Goal: Task Accomplishment & Management: Manage account settings

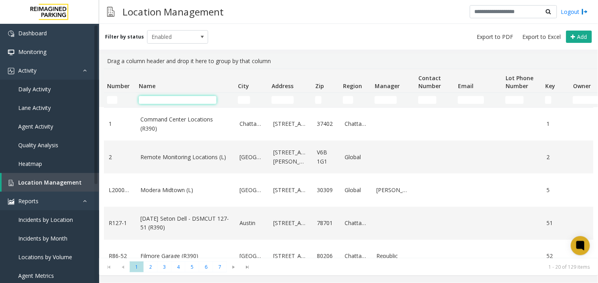
click at [167, 101] on input "Name Filter" at bounding box center [178, 100] width 78 height 8
click at [110, 101] on input "Number Filter" at bounding box center [112, 100] width 10 height 8
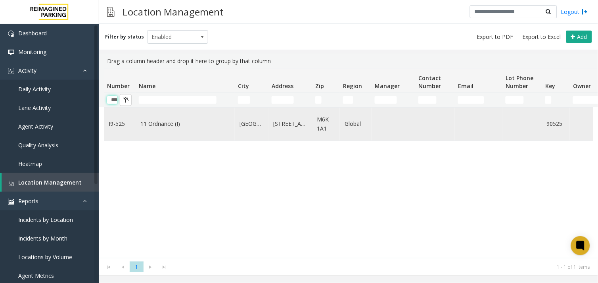
type input "***"
click at [172, 128] on link "11 Ordnance (I)" at bounding box center [185, 123] width 90 height 9
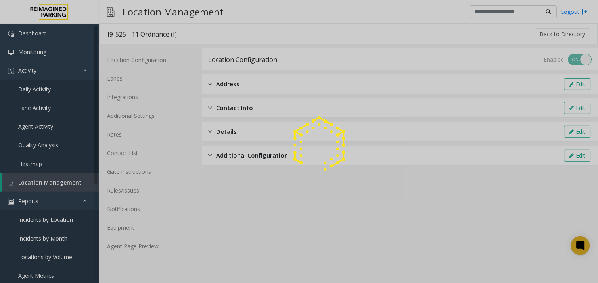
click at [147, 249] on div at bounding box center [299, 141] width 598 height 283
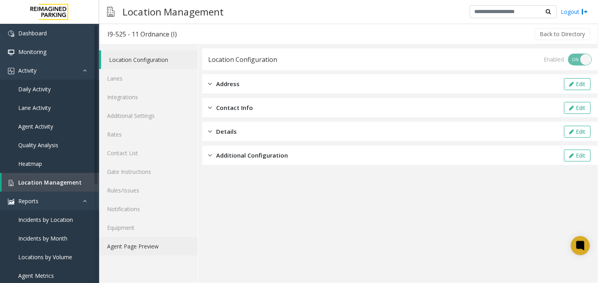
click at [154, 245] on link "Agent Page Preview" at bounding box center [148, 246] width 99 height 19
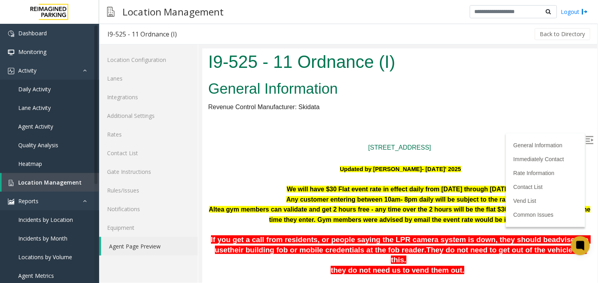
click at [587, 136] on label at bounding box center [591, 141] width 12 height 12
click at [137, 150] on link "Contact List" at bounding box center [148, 153] width 99 height 19
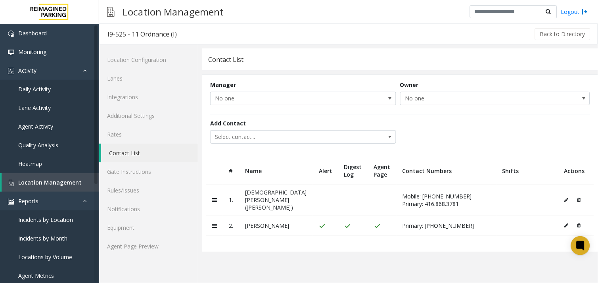
click at [565, 228] on icon at bounding box center [567, 225] width 4 height 5
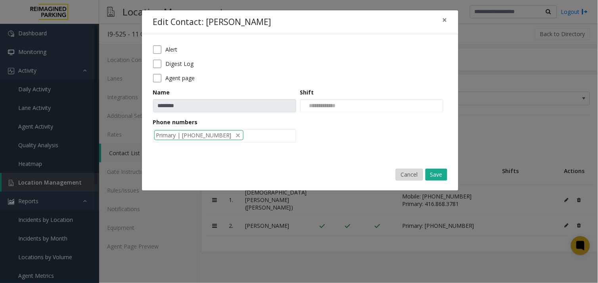
click at [409, 176] on button "Cancel" at bounding box center [409, 175] width 27 height 12
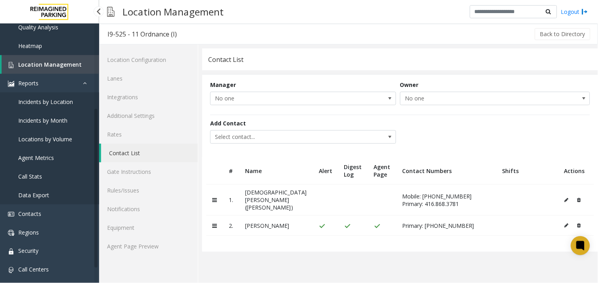
scroll to position [132, 0]
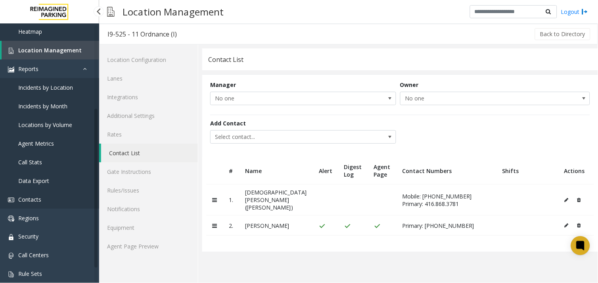
click at [42, 198] on link "Contacts" at bounding box center [49, 199] width 99 height 19
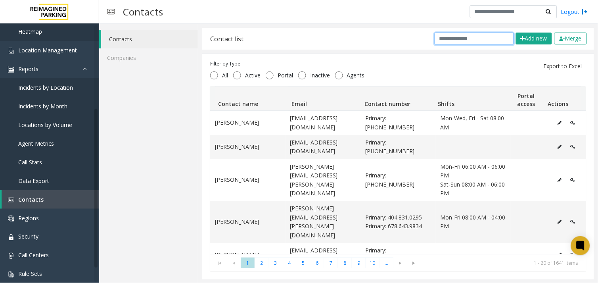
click at [452, 44] on input "text" at bounding box center [474, 39] width 79 height 12
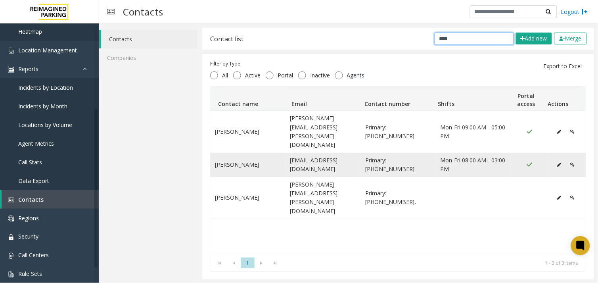
type input "****"
click at [221, 153] on td "[PERSON_NAME]" at bounding box center [247, 165] width 75 height 24
click at [558, 162] on icon "Data table" at bounding box center [560, 164] width 4 height 5
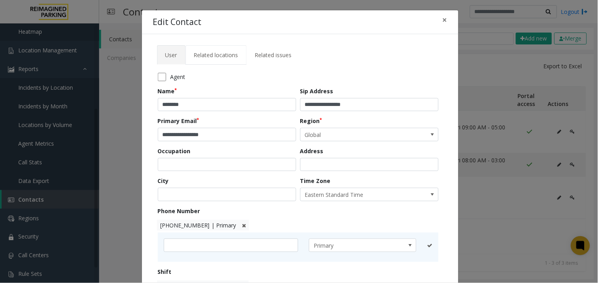
click at [217, 54] on span "Related locations" at bounding box center [216, 55] width 44 height 8
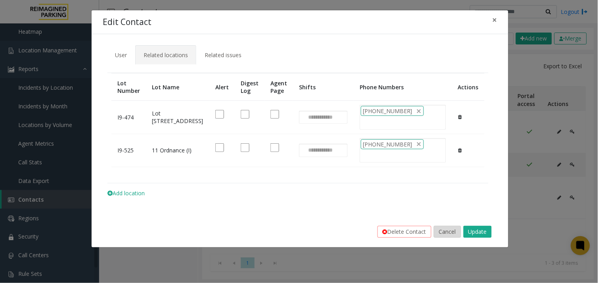
click at [444, 237] on button "Cancel" at bounding box center [447, 232] width 27 height 12
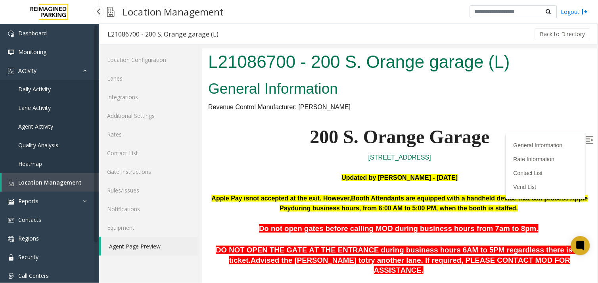
click at [25, 182] on span "Location Management" at bounding box center [49, 183] width 63 height 8
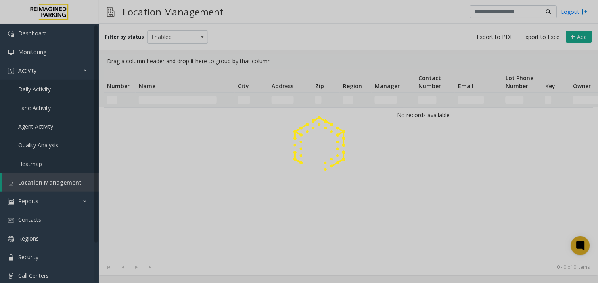
click at [173, 102] on div at bounding box center [299, 141] width 598 height 283
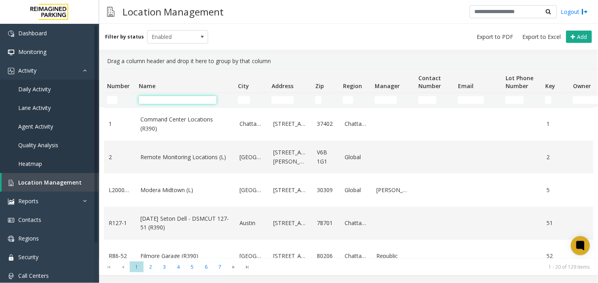
click at [175, 100] on input "Name Filter" at bounding box center [178, 100] width 78 height 8
click at [112, 102] on input "Number Filter" at bounding box center [112, 100] width 10 height 8
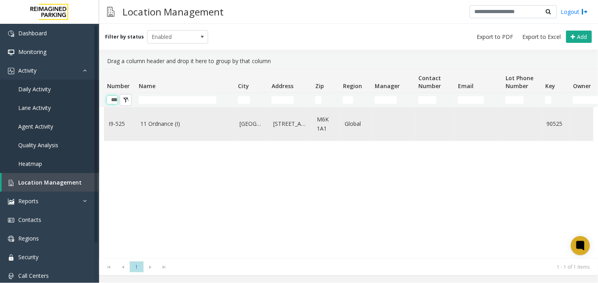
type input "***"
click at [168, 121] on link "11 Ordnance (I)" at bounding box center [185, 123] width 90 height 9
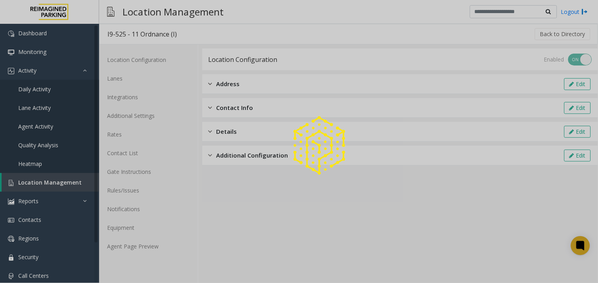
click at [149, 249] on div at bounding box center [299, 141] width 598 height 283
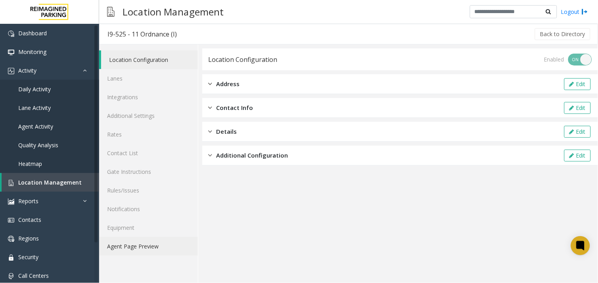
click at [149, 249] on link "Agent Page Preview" at bounding box center [148, 246] width 99 height 19
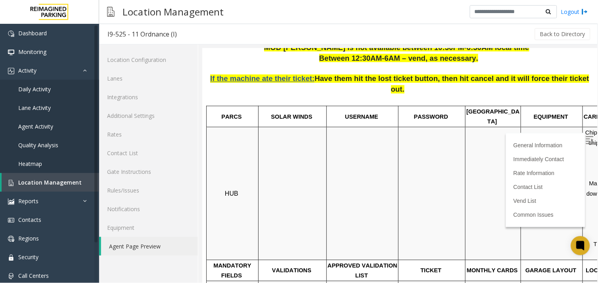
click at [586, 138] on img at bounding box center [590, 140] width 8 height 8
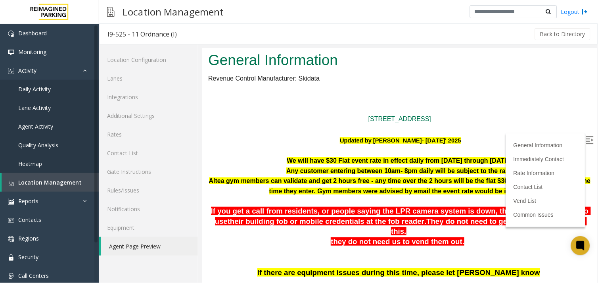
scroll to position [44, 0]
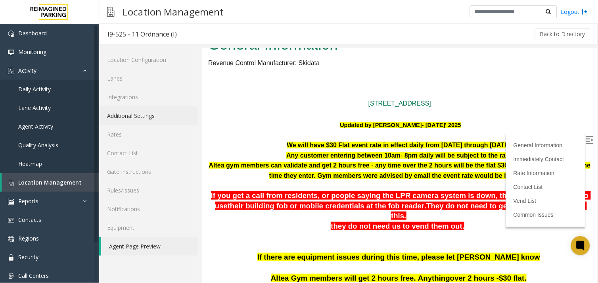
click at [128, 119] on link "Additional Settings" at bounding box center [148, 115] width 99 height 19
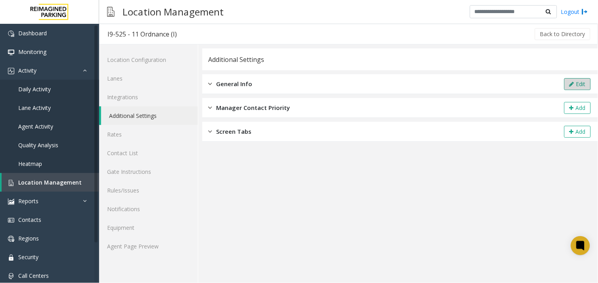
click at [573, 84] on icon at bounding box center [572, 84] width 5 height 6
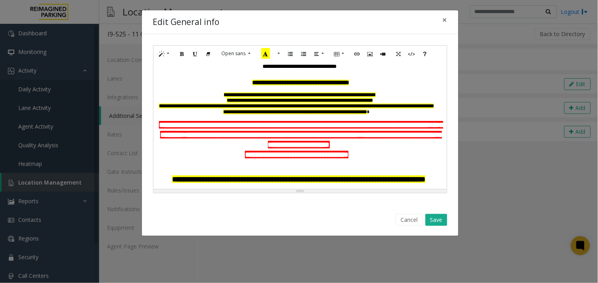
scroll to position [44, 0]
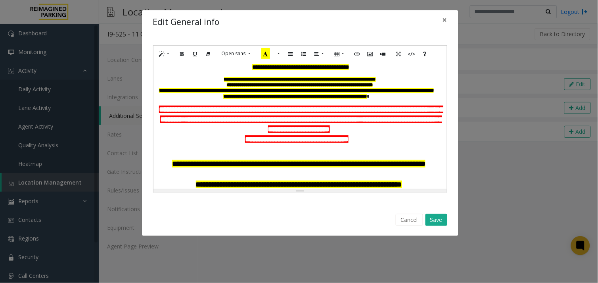
click at [365, 147] on p at bounding box center [301, 147] width 286 height 7
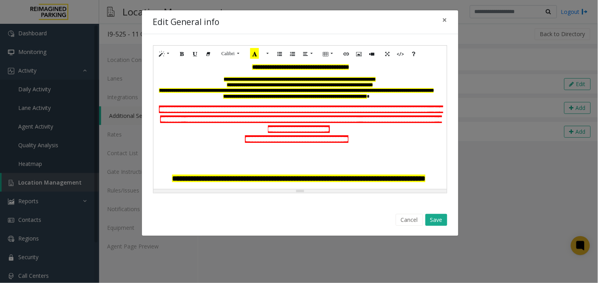
paste div
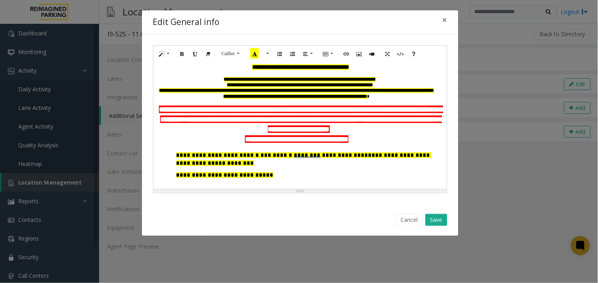
click at [294, 157] on span "********" at bounding box center [307, 155] width 27 height 6
click at [443, 219] on button "Save" at bounding box center [437, 220] width 22 height 12
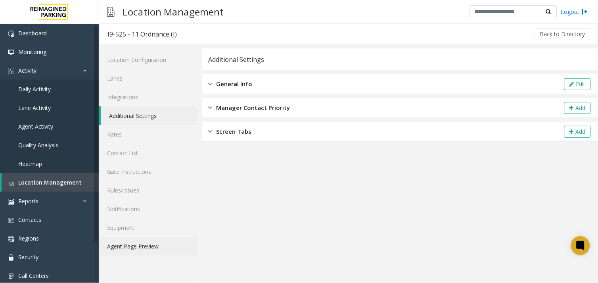
click at [161, 247] on link "Agent Page Preview" at bounding box center [148, 246] width 99 height 19
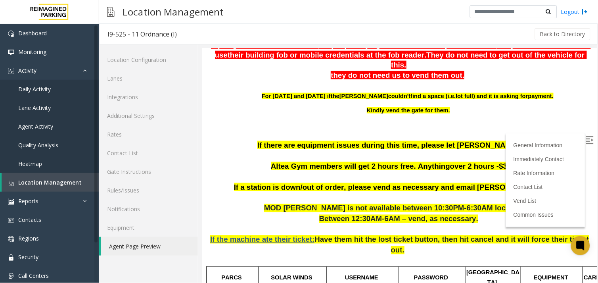
scroll to position [179, 0]
